Goal: Task Accomplishment & Management: Complete application form

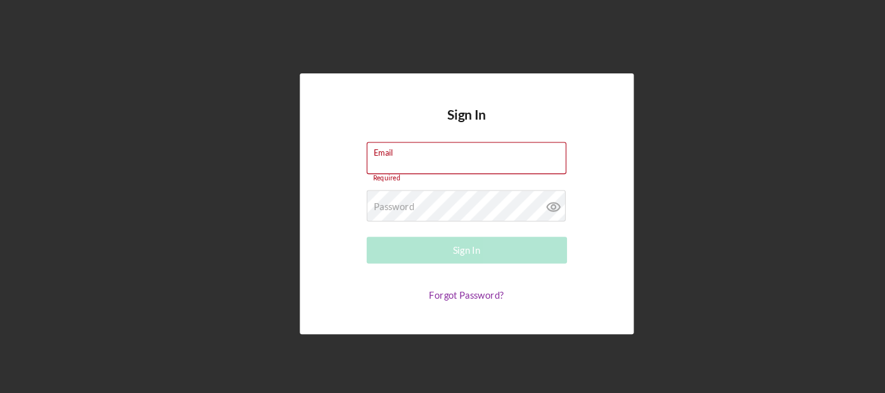
type input "[EMAIL_ADDRESS][DOMAIN_NAME]"
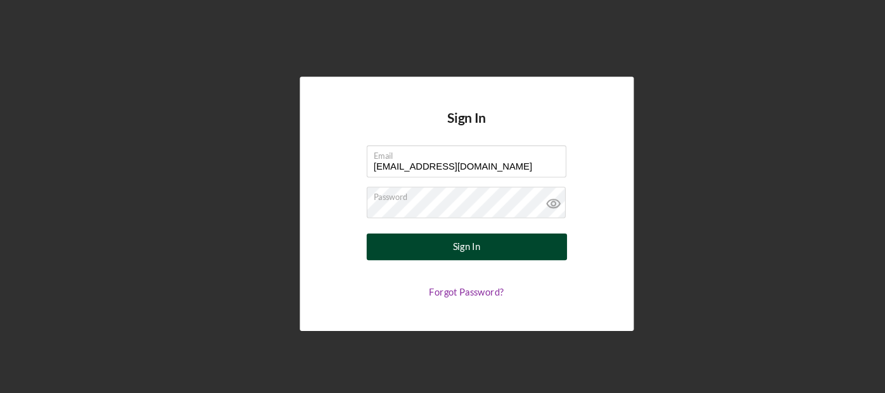
click at [348, 222] on button "Sign In" at bounding box center [443, 234] width 190 height 25
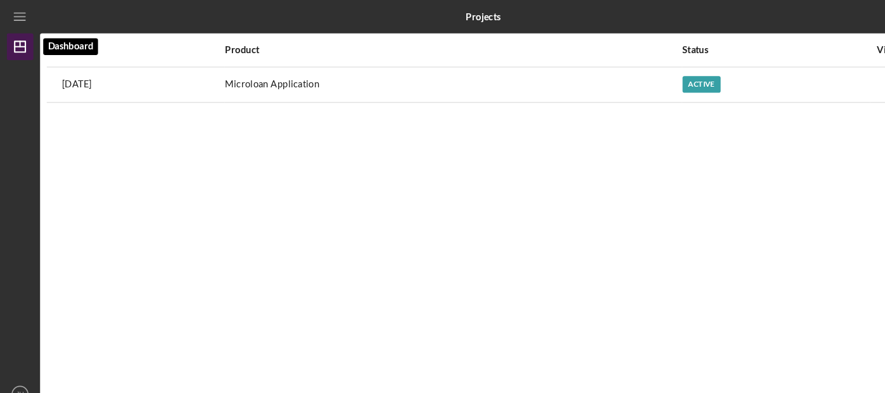
click at [22, 47] on icon "Icon/Dashboard" at bounding box center [19, 45] width 32 height 32
click at [20, 19] on line "button" at bounding box center [18, 19] width 10 height 0
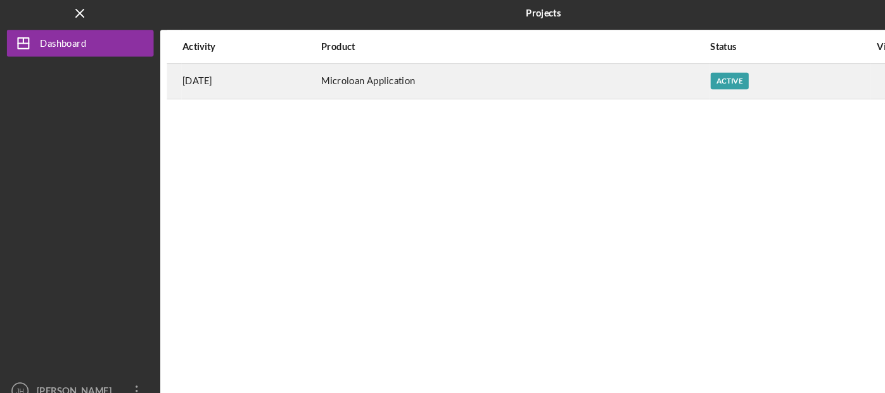
click at [394, 78] on div "Microloan Application" at bounding box center [489, 81] width 368 height 32
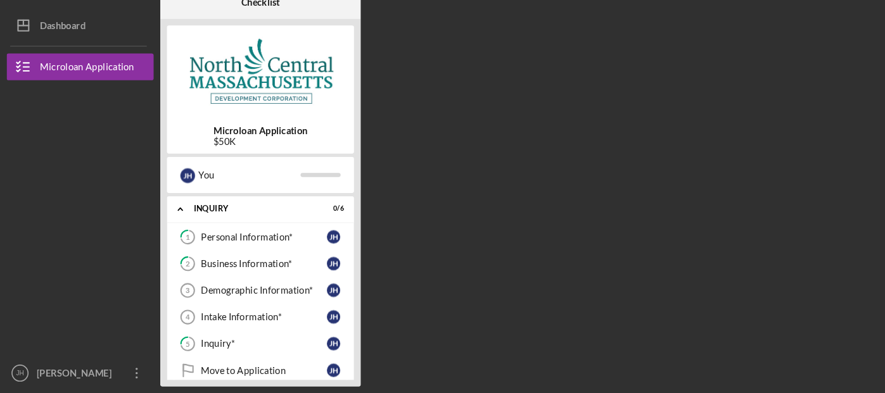
click at [260, 108] on img at bounding box center [246, 89] width 177 height 76
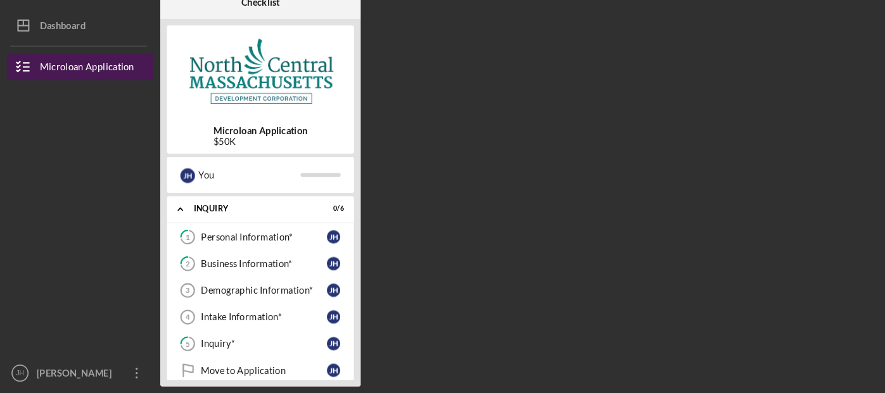
click at [84, 87] on div "Microloan Application" at bounding box center [82, 85] width 89 height 29
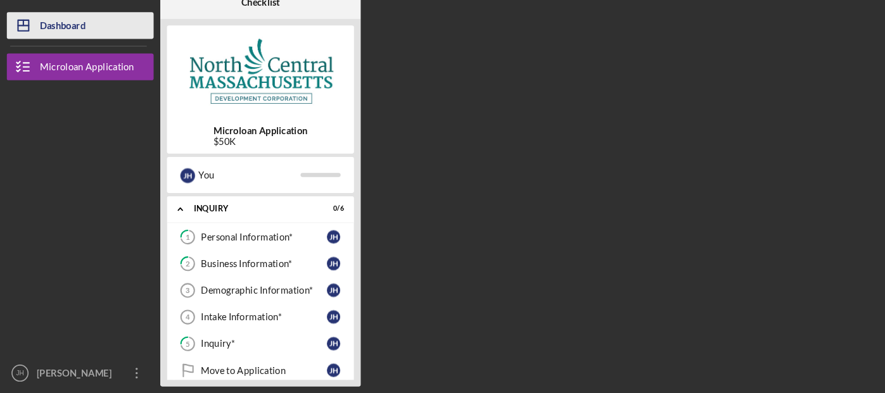
click at [55, 42] on div "Dashboard" at bounding box center [59, 46] width 43 height 29
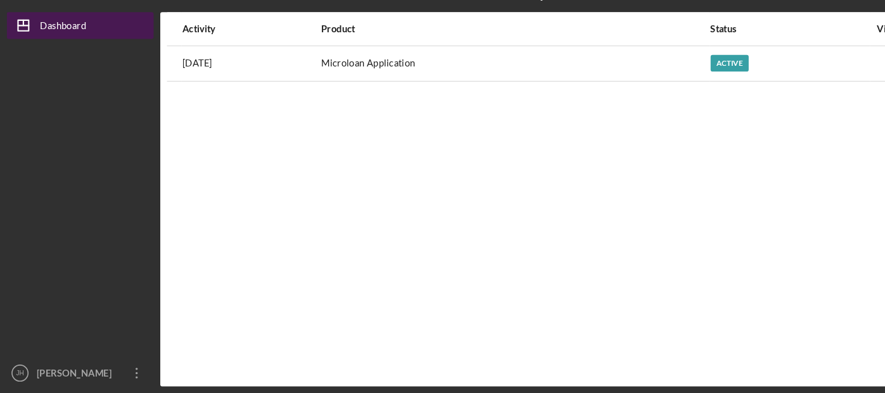
click at [61, 46] on div "Dashboard" at bounding box center [60, 46] width 44 height 29
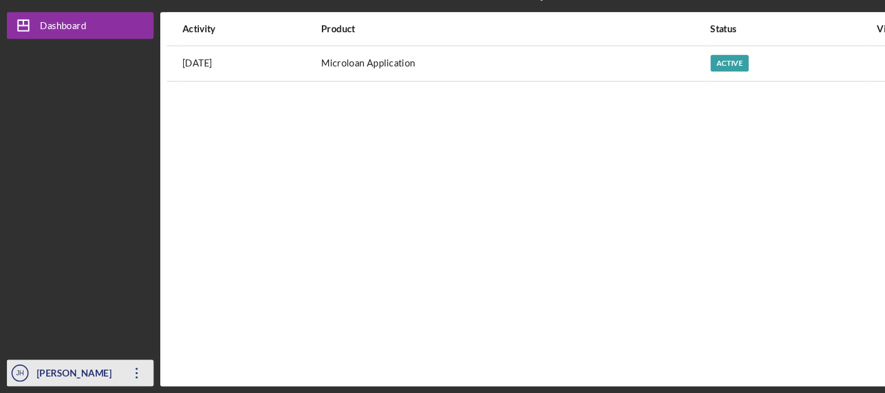
click at [55, 376] on div "[PERSON_NAME]" at bounding box center [73, 376] width 82 height 29
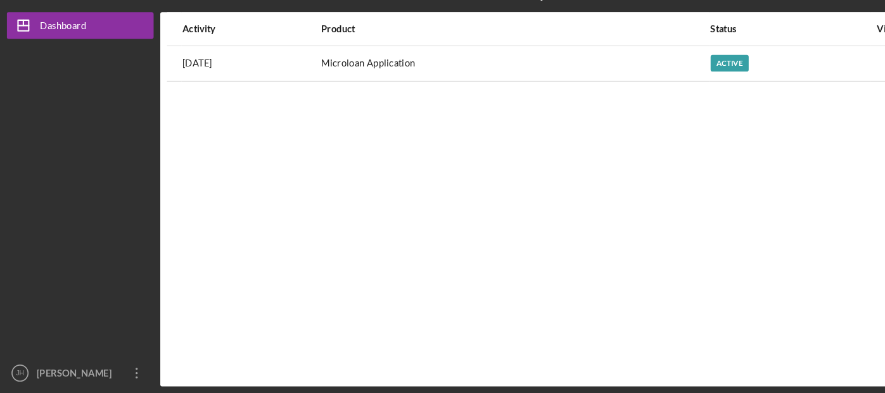
click at [253, 298] on div "Activity Product Status View [DATE] Microloan Application Active Icon/Navigate …" at bounding box center [515, 209] width 727 height 355
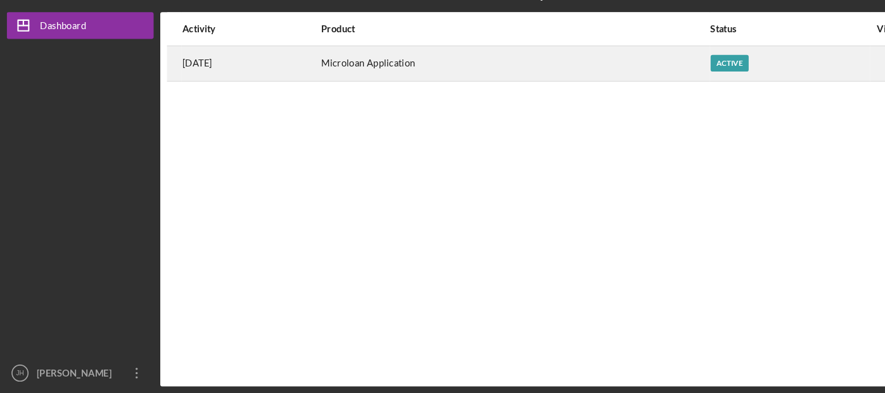
click at [381, 72] on div "Microloan Application" at bounding box center [489, 81] width 368 height 32
